Goal: Find contact information: Find contact information

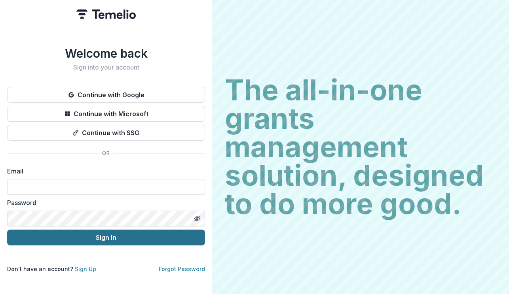
type input "**********"
click at [106, 234] on button "Sign In" at bounding box center [106, 238] width 198 height 16
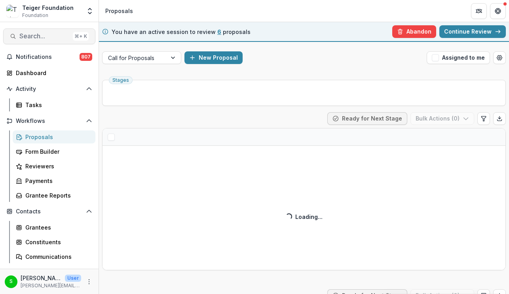
click at [40, 37] on span "Search..." at bounding box center [44, 36] width 50 height 8
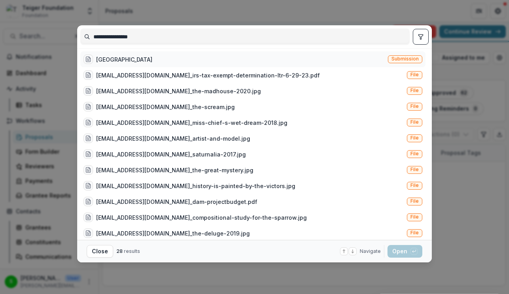
type input "**********"
click at [122, 54] on div "[GEOGRAPHIC_DATA] Submission" at bounding box center [252, 59] width 345 height 16
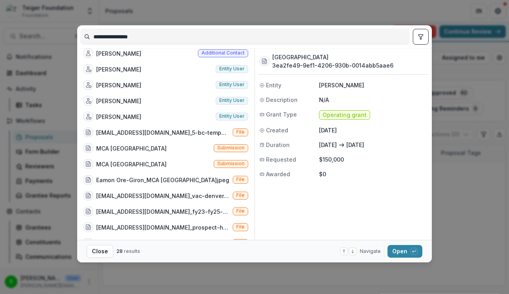
scroll to position [212, 0]
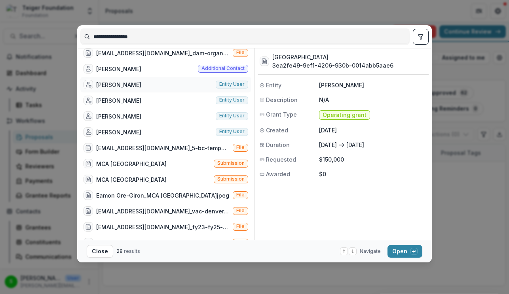
click at [142, 80] on div "[PERSON_NAME] Entity user" at bounding box center [165, 85] width 171 height 16
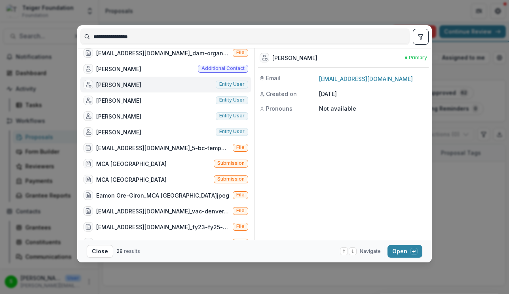
scroll to position [0, 0]
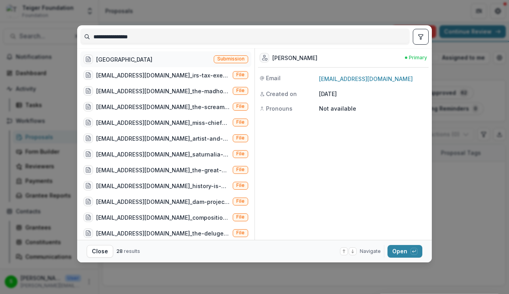
click at [140, 57] on div "[GEOGRAPHIC_DATA]" at bounding box center [124, 59] width 56 height 8
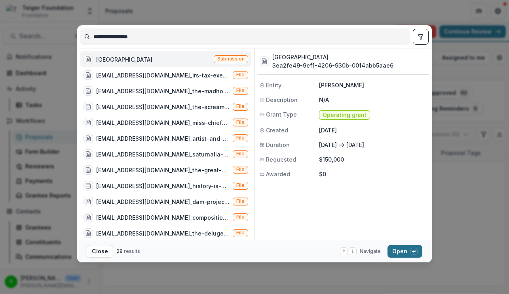
click at [404, 250] on button "Open with enter key" at bounding box center [404, 251] width 35 height 13
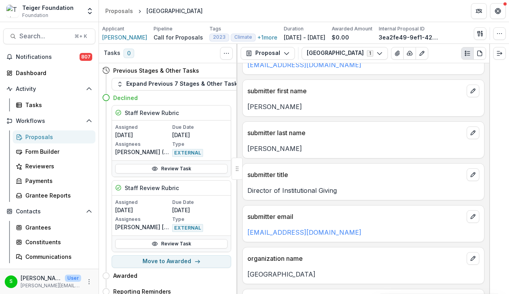
scroll to position [140, 0]
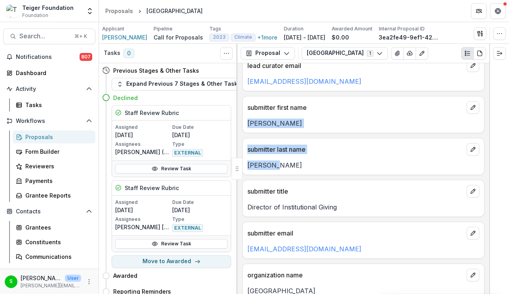
drag, startPoint x: 285, startPoint y: 170, endPoint x: 247, endPoint y: 120, distance: 62.4
click at [247, 120] on div "lead curator first name [PERSON_NAME] lead curator last name [PERSON_NAME] lead…" at bounding box center [363, 178] width 252 height 231
copy div "[PERSON_NAME] submitter last name [PERSON_NAME]"
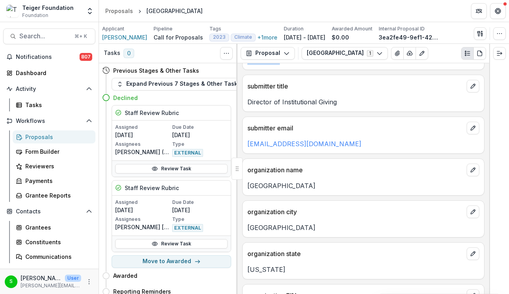
scroll to position [245, 0]
drag, startPoint x: 370, startPoint y: 141, endPoint x: 242, endPoint y: 142, distance: 128.6
click at [241, 142] on div "lead curator first name [PERSON_NAME] lead curator last name [PERSON_NAME] lead…" at bounding box center [363, 178] width 252 height 231
copy link "[EMAIL_ADDRESS][DOMAIN_NAME]"
click at [52, 33] on span "Search..." at bounding box center [44, 36] width 50 height 8
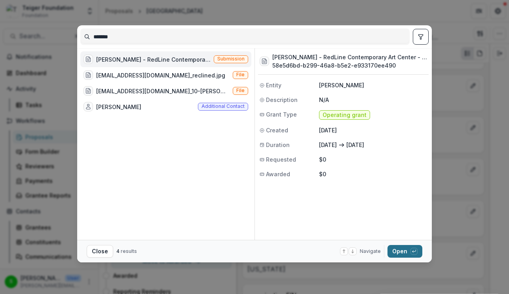
type input "*******"
click at [402, 252] on button "Open with enter key" at bounding box center [404, 251] width 35 height 13
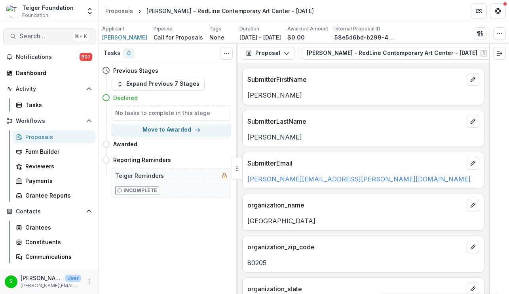
click at [44, 36] on span "Search..." at bounding box center [44, 36] width 50 height 8
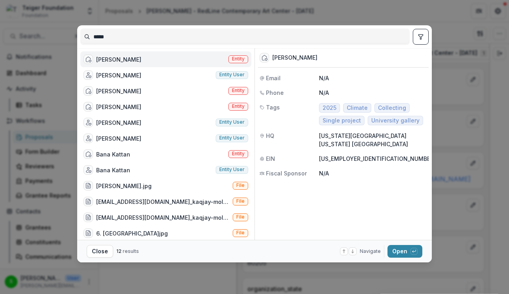
type input "*****"
click at [104, 59] on div "[PERSON_NAME]" at bounding box center [118, 59] width 45 height 8
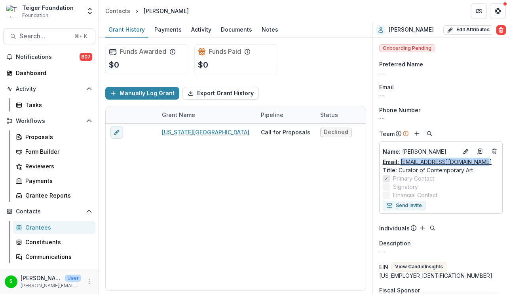
drag, startPoint x: 480, startPoint y: 160, endPoint x: 401, endPoint y: 161, distance: 79.5
click at [401, 161] on div "Email: [EMAIL_ADDRESS][DOMAIN_NAME]" at bounding box center [441, 162] width 116 height 8
copy link "[EMAIL_ADDRESS][DOMAIN_NAME]"
